Goal: Information Seeking & Learning: Learn about a topic

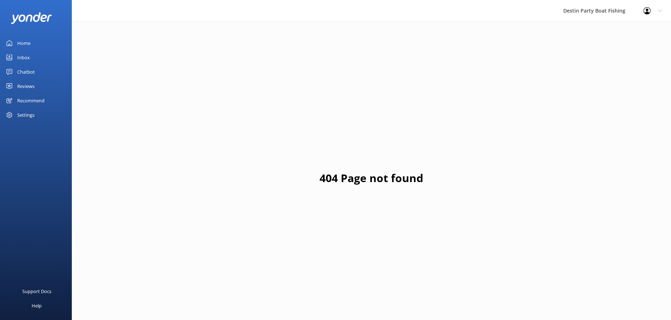
click at [26, 46] on div "Home" at bounding box center [23, 43] width 13 height 14
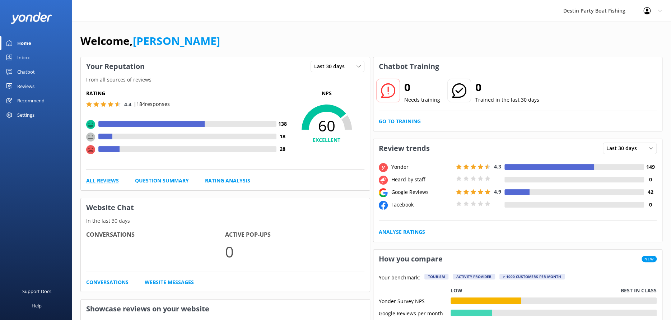
click at [106, 183] on link "All Reviews" at bounding box center [102, 181] width 33 height 8
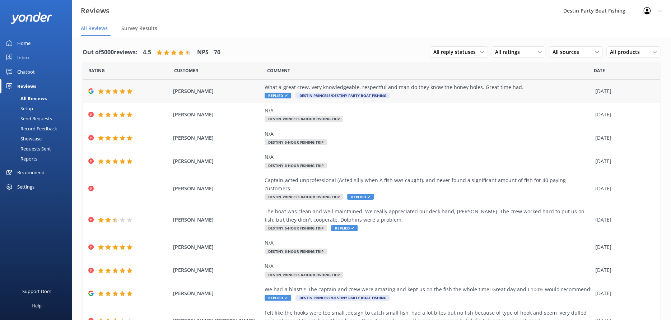
click at [435, 92] on div "What a great crew, very knowledgeable, respectful and man do they know the hone…" at bounding box center [428, 91] width 327 height 16
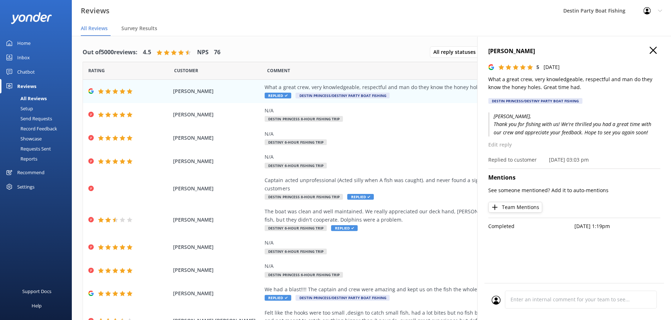
click at [648, 48] on h4 "Corey Reid" at bounding box center [574, 51] width 172 height 9
click at [654, 50] on icon "button" at bounding box center [652, 50] width 7 height 7
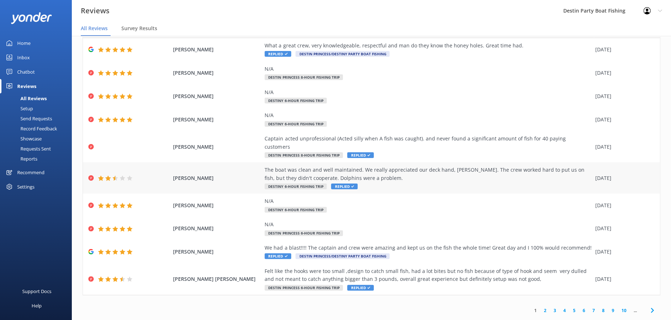
scroll to position [14, 0]
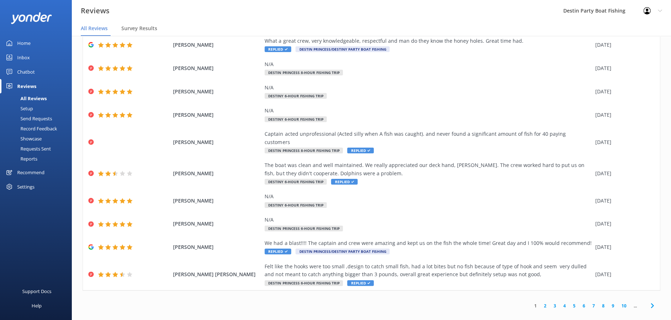
click at [540, 302] on link "2" at bounding box center [545, 305] width 10 height 7
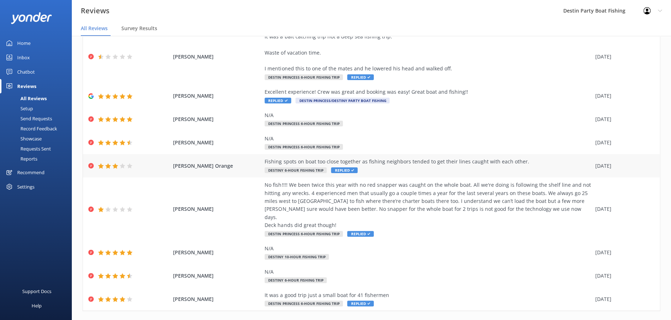
scroll to position [80, 0]
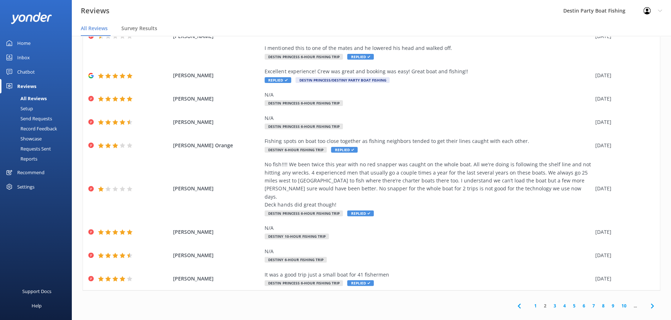
click at [552, 302] on link "3" at bounding box center [555, 305] width 10 height 7
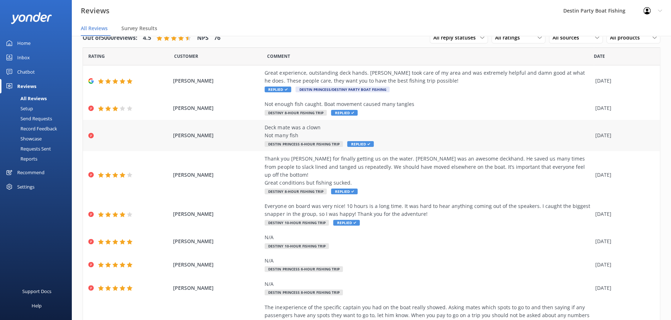
click at [441, 141] on div "Deck mate was a clown Not many fish Destin Princess 6-Hour Fishing Trip Replied" at bounding box center [428, 135] width 327 height 24
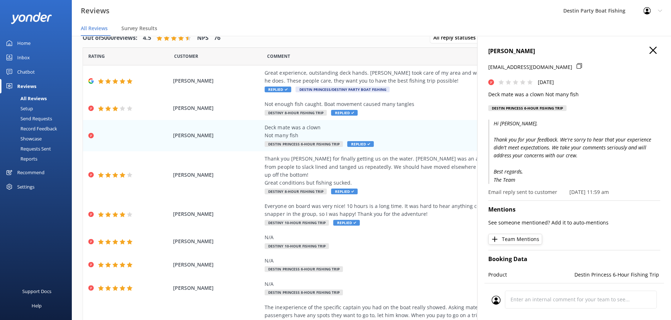
click at [592, 115] on div "George Smith tsmithsp@protonmail.com Mon, 15th Sep 2025 Deck mate was a clown N…" at bounding box center [574, 81] width 172 height 69
click at [650, 50] on icon "button" at bounding box center [652, 50] width 7 height 7
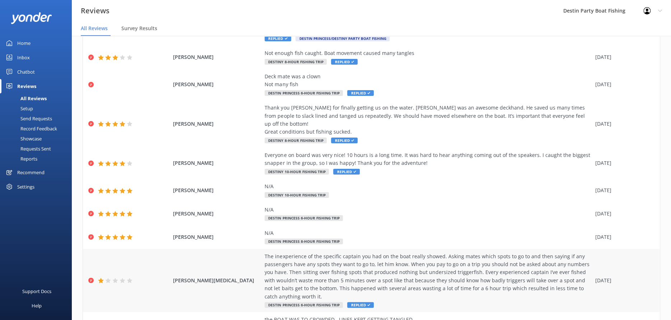
scroll to position [96, 0]
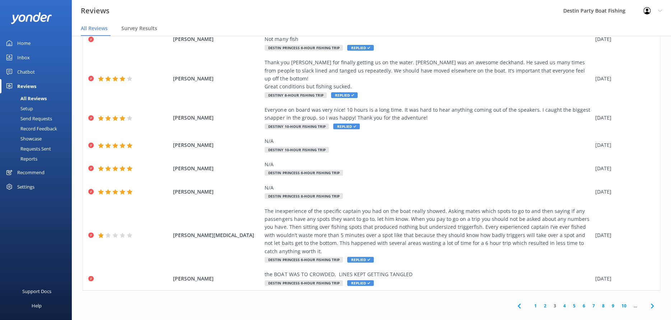
click at [561, 302] on link "4" at bounding box center [565, 305] width 10 height 7
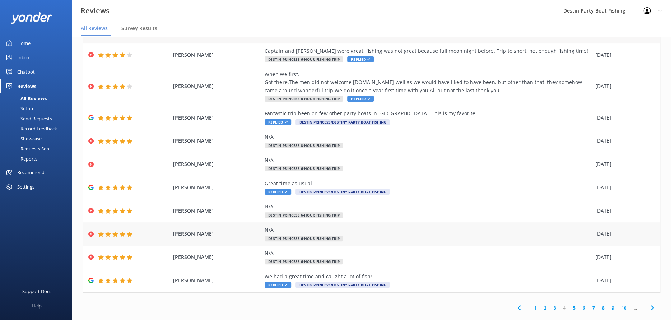
scroll to position [32, 0]
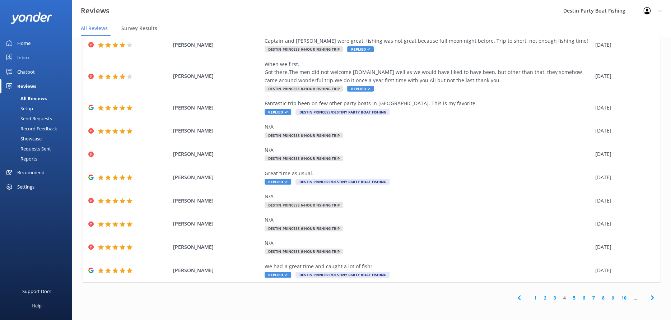
click at [570, 296] on link "5" at bounding box center [574, 297] width 10 height 7
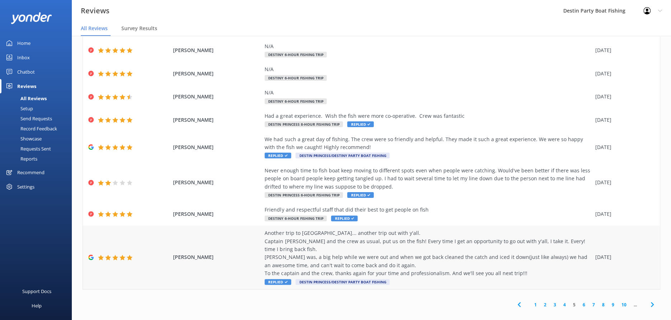
scroll to position [80, 0]
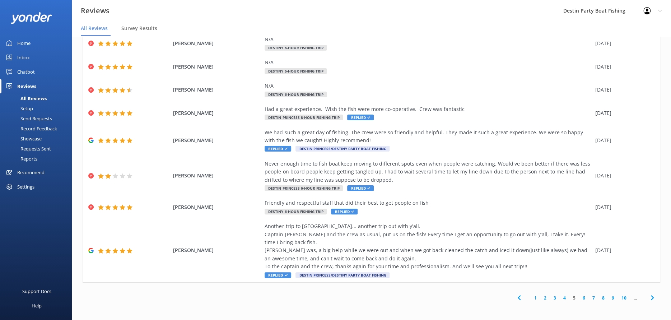
drag, startPoint x: 577, startPoint y: 296, endPoint x: 596, endPoint y: 292, distance: 19.9
click at [579, 296] on link "6" at bounding box center [584, 297] width 10 height 7
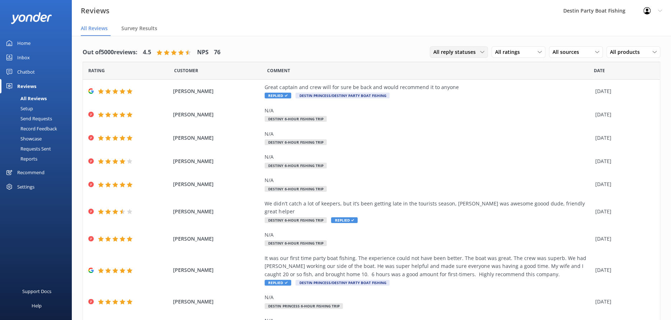
click at [468, 49] on span "All reply statuses" at bounding box center [456, 52] width 47 height 8
click at [496, 55] on span "All ratings" at bounding box center [509, 52] width 29 height 8
click at [522, 109] on div "Detractors" at bounding box center [518, 110] width 33 height 7
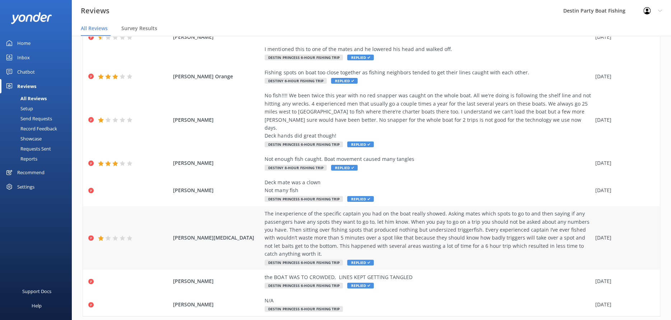
scroll to position [136, 0]
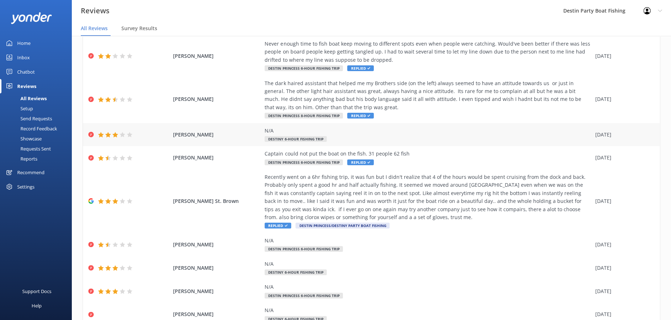
scroll to position [96, 0]
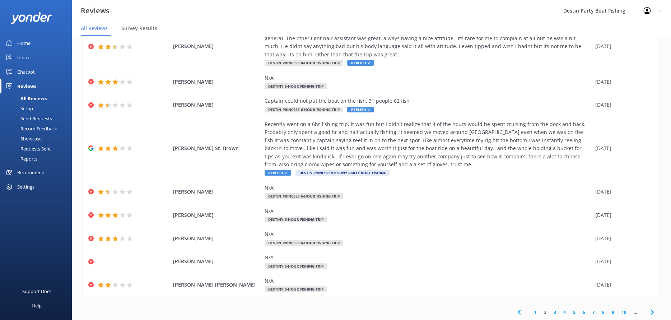
click at [550, 311] on link "3" at bounding box center [555, 312] width 10 height 7
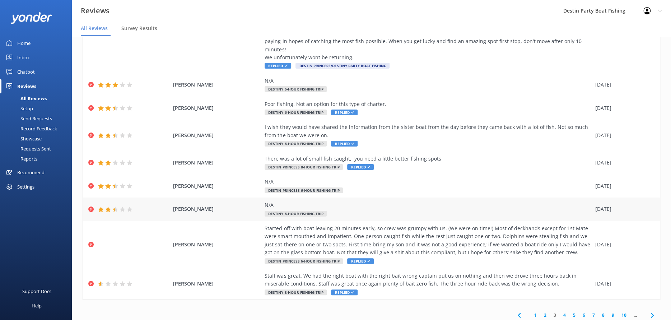
scroll to position [14, 0]
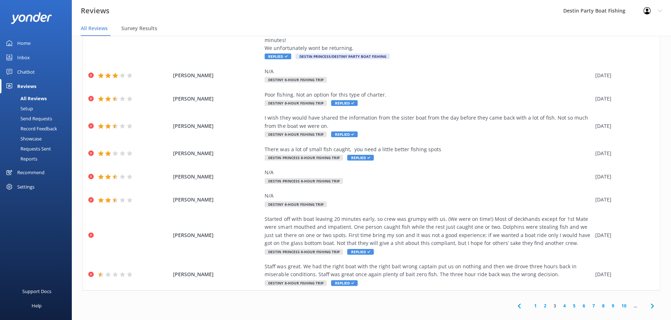
click at [579, 302] on link "6" at bounding box center [584, 305] width 10 height 7
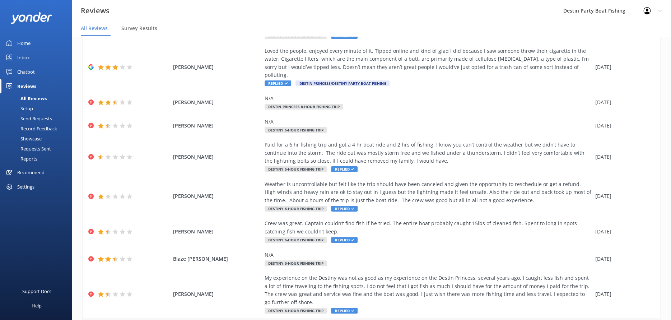
scroll to position [96, 0]
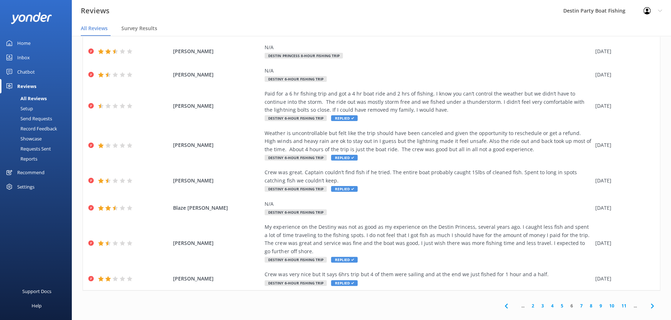
click at [576, 302] on link "7" at bounding box center [581, 305] width 10 height 7
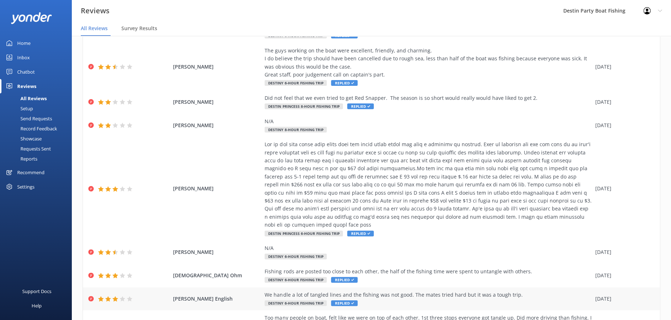
scroll to position [128, 0]
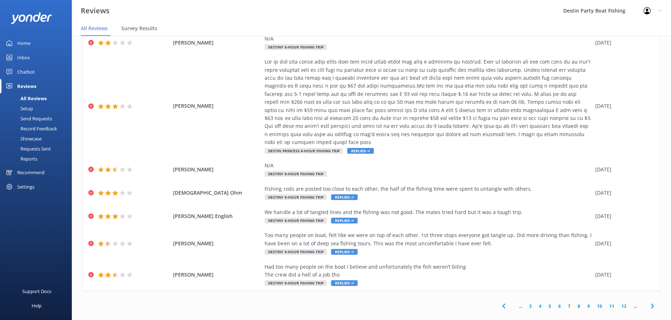
click at [574, 303] on link "8" at bounding box center [579, 306] width 10 height 7
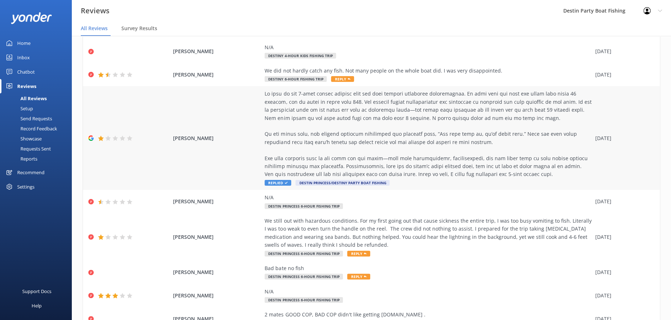
scroll to position [168, 0]
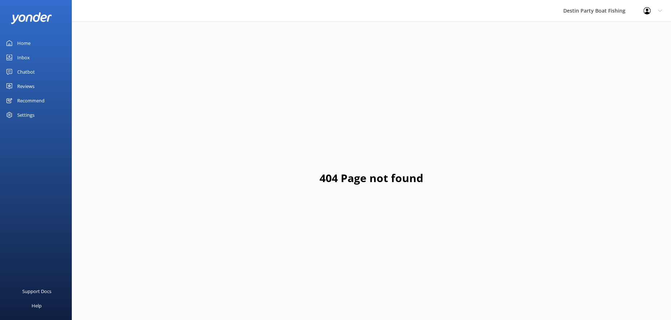
click at [26, 39] on div "Home" at bounding box center [23, 43] width 13 height 14
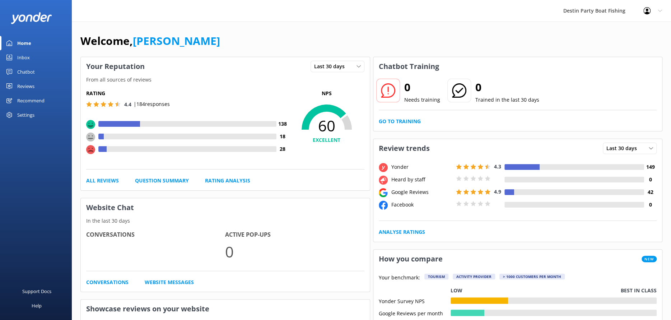
click at [104, 175] on div "Rating 4.4 | 184 responses 138 18 28 NPS 60 EXCELLENT All Reviews Question Summ…" at bounding box center [225, 137] width 289 height 106
click at [109, 180] on link "All Reviews" at bounding box center [102, 181] width 33 height 8
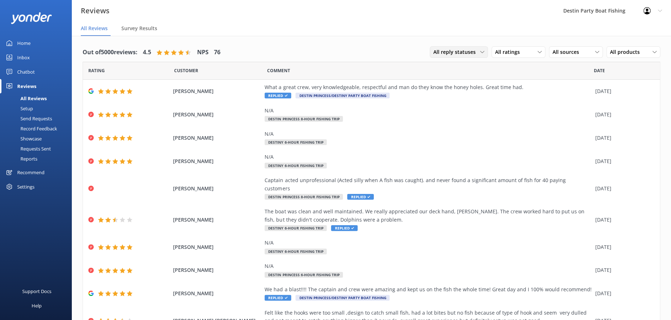
click at [476, 55] on div "All reply statuses" at bounding box center [458, 52] width 55 height 8
click at [505, 52] on span "All ratings" at bounding box center [509, 52] width 29 height 8
click at [508, 109] on div "Detractors" at bounding box center [518, 110] width 33 height 7
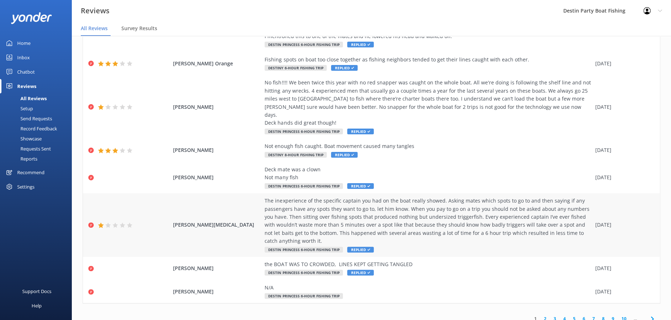
scroll to position [14, 0]
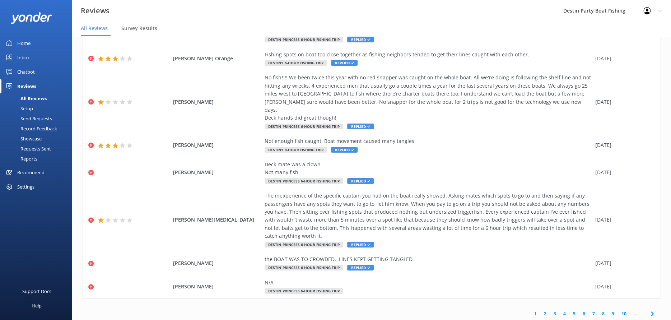
click at [550, 310] on link "3" at bounding box center [555, 313] width 10 height 7
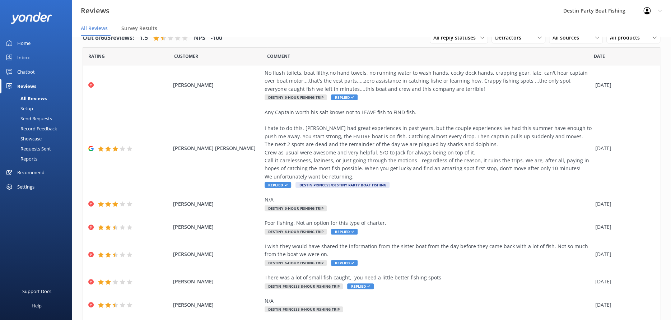
scroll to position [136, 0]
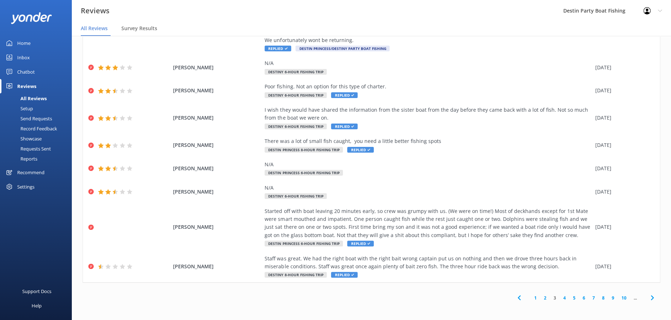
click at [571, 298] on link "5" at bounding box center [574, 297] width 10 height 7
